Goal: Information Seeking & Learning: Learn about a topic

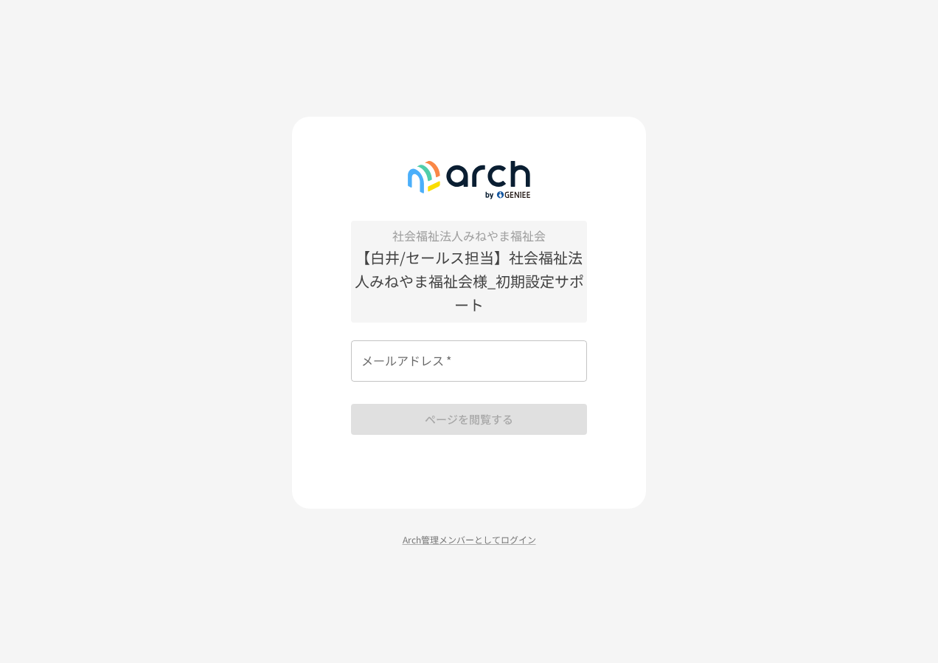
click at [423, 358] on input "メールアドレス   *" at bounding box center [469, 360] width 236 height 41
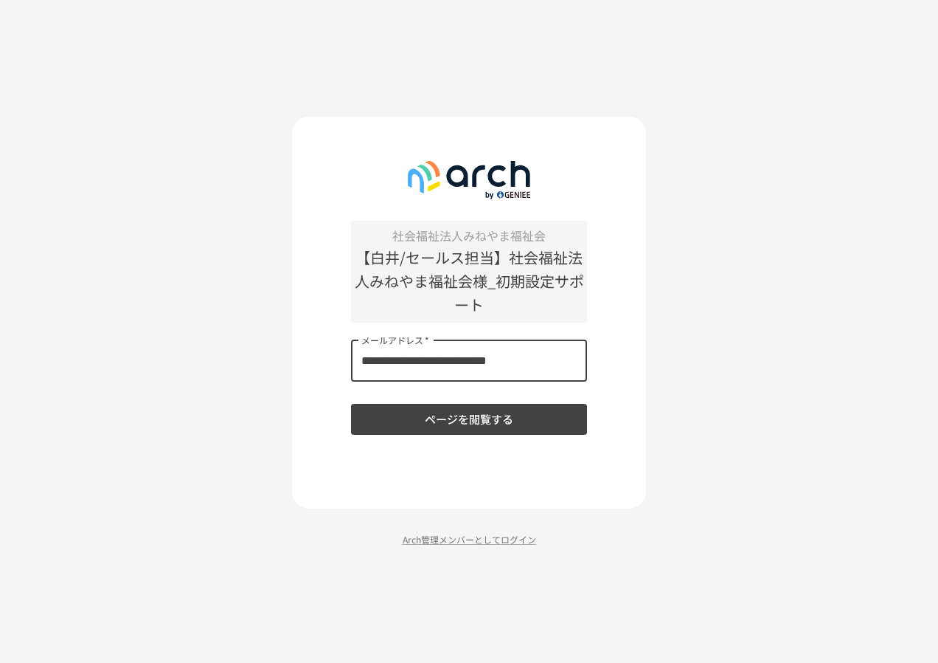
type input "**********"
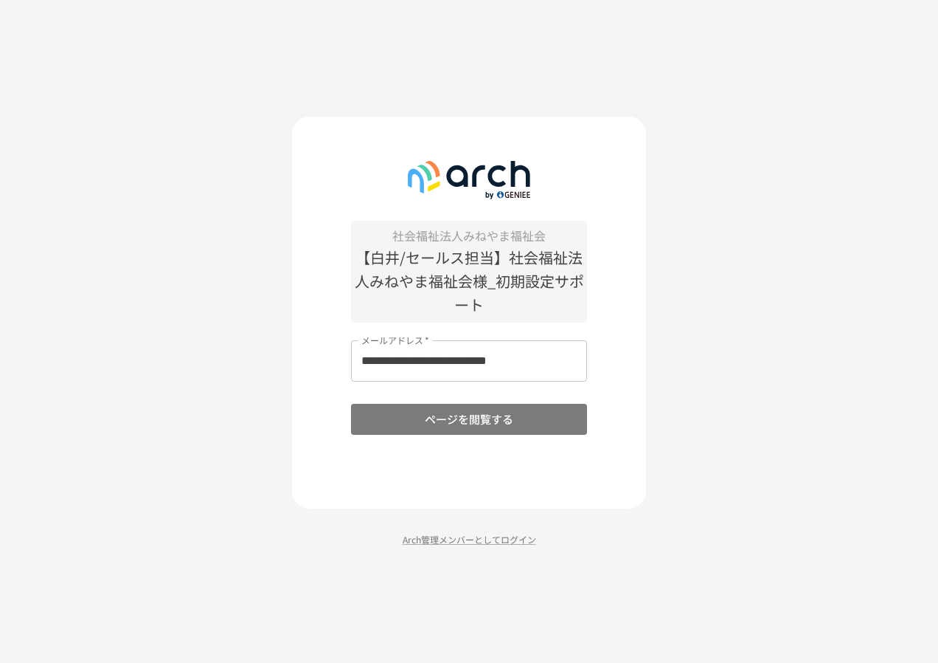
click at [423, 411] on button "ページを閲覧する" at bounding box center [469, 419] width 236 height 31
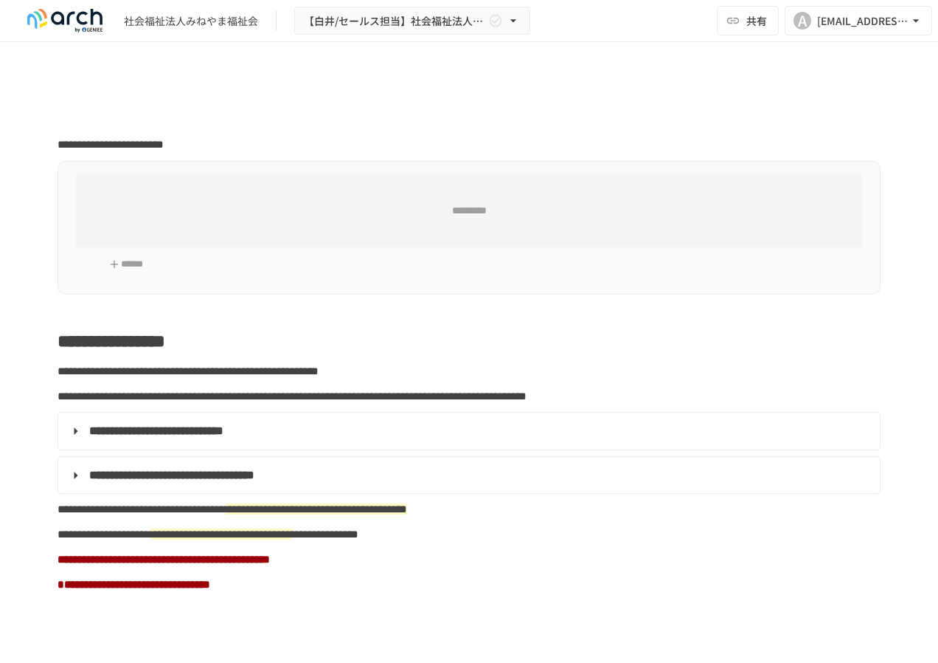
type input "**********"
